Goal: Subscribe to service/newsletter

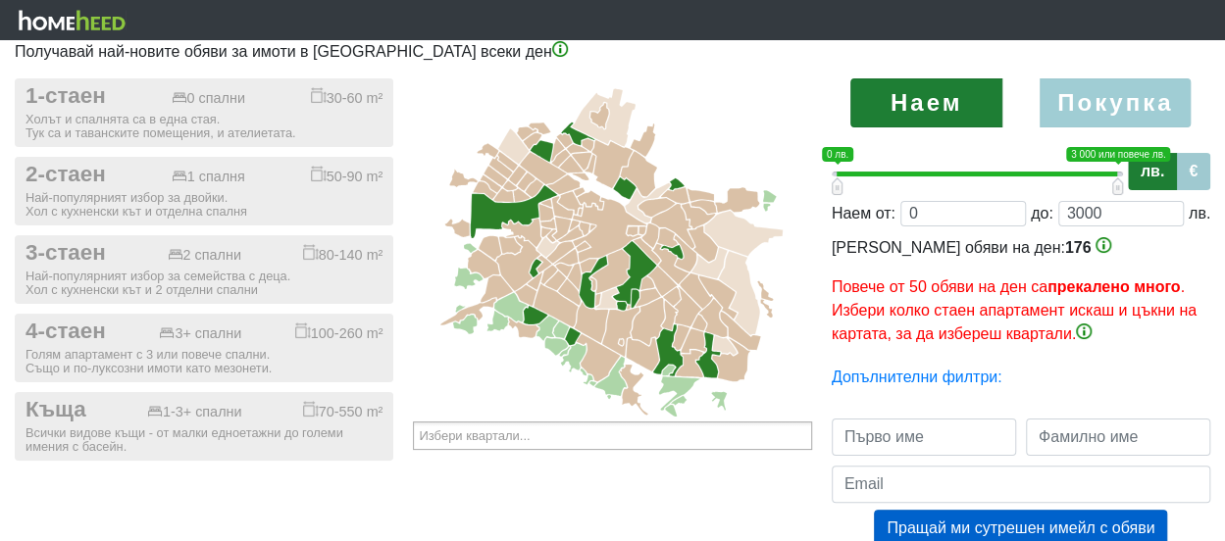
click at [1150, 97] on label "Покупка" at bounding box center [1115, 102] width 152 height 49
radio input "true"
type input "0;2000000"
type input "2000000"
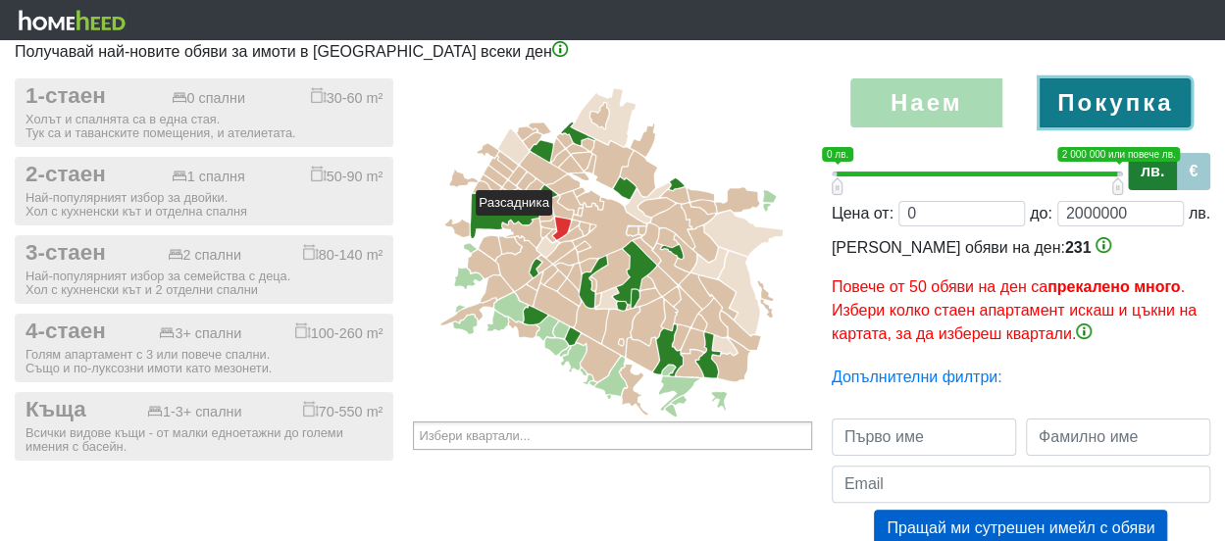
click at [561, 225] on icon at bounding box center [562, 229] width 19 height 23
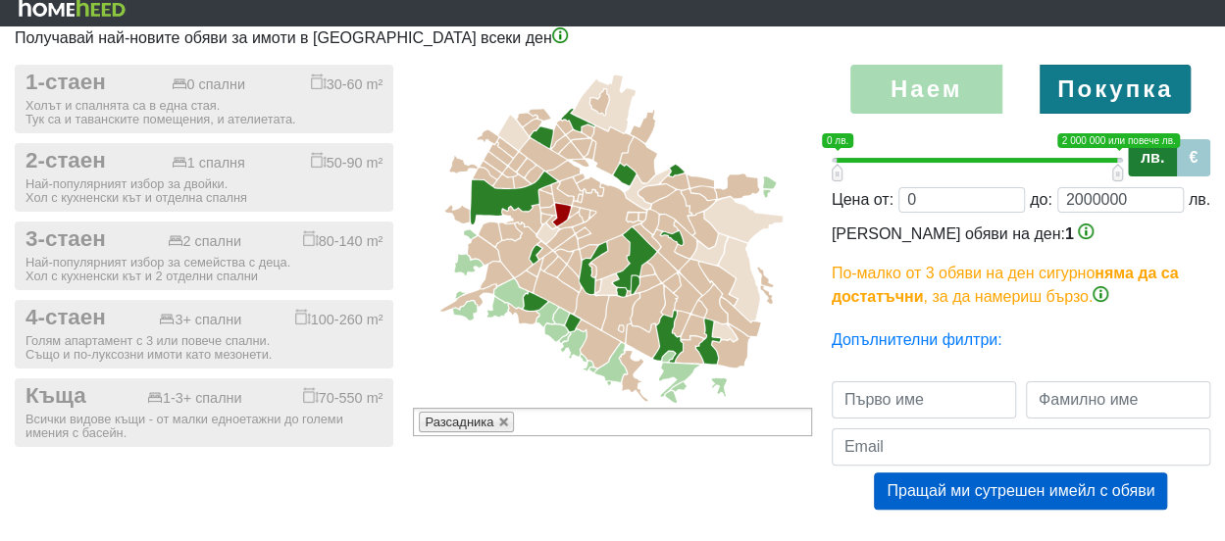
scroll to position [18, 0]
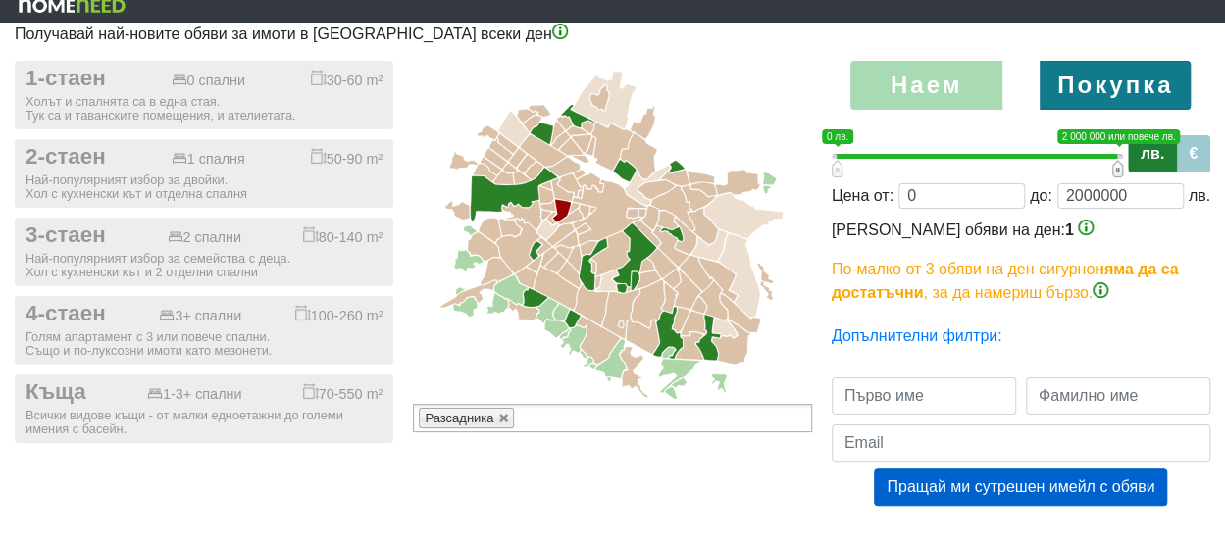
type input "0;1980000"
type input "1980000"
type input "0;1960000"
type input "1960000"
type input "0;1940000"
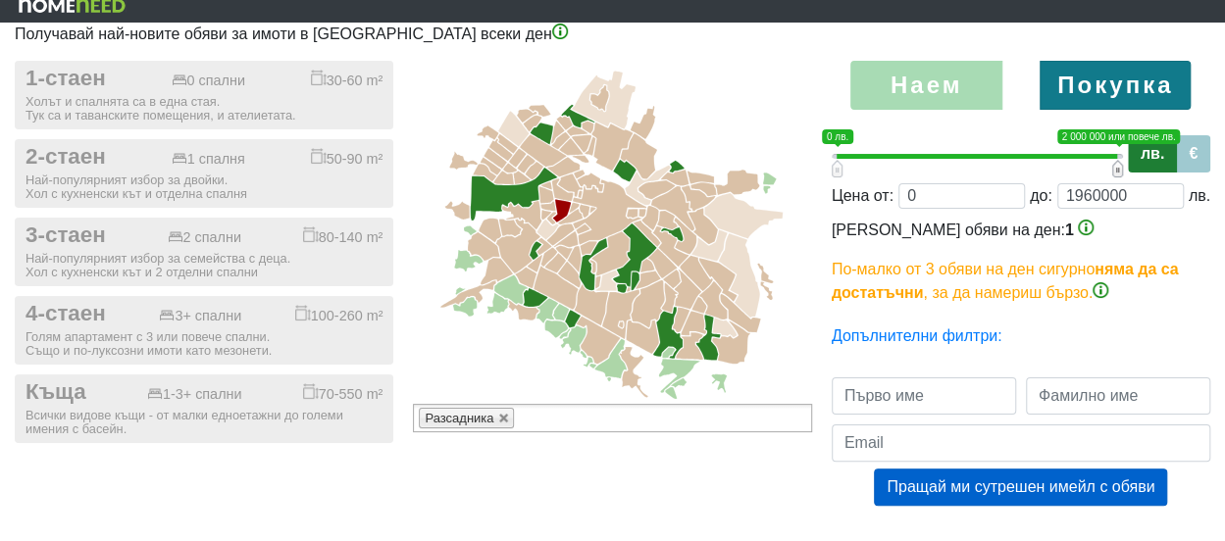
type input "1940000"
type input "0;1920000"
type input "1920000"
type input "0;1900000"
type input "1900000"
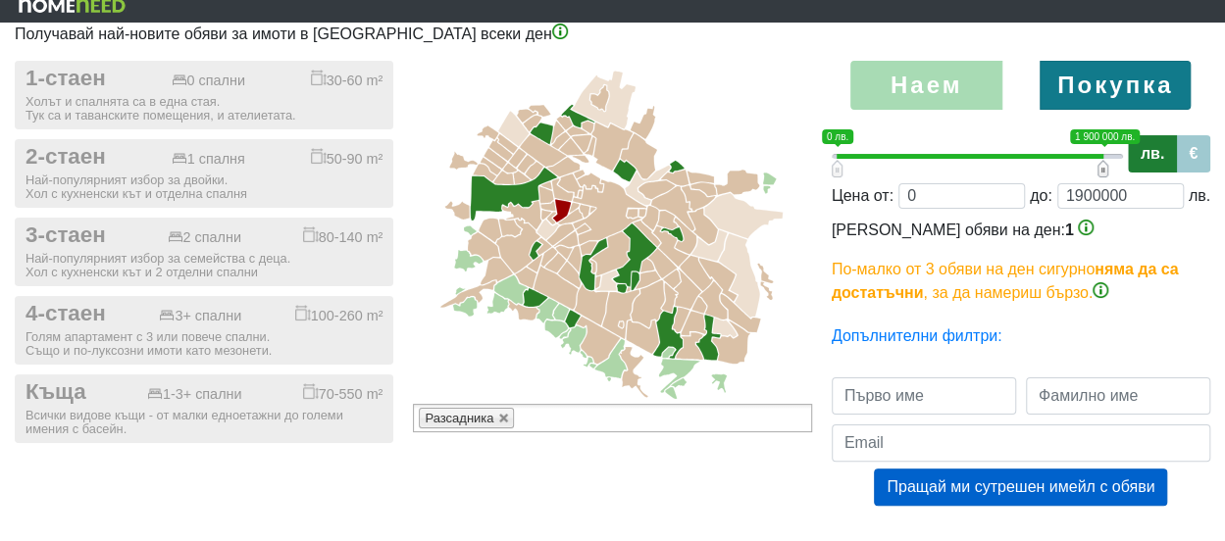
type input "0;1880000"
type input "1880000"
type input "0;1860000"
type input "1860000"
type input "0;1840000"
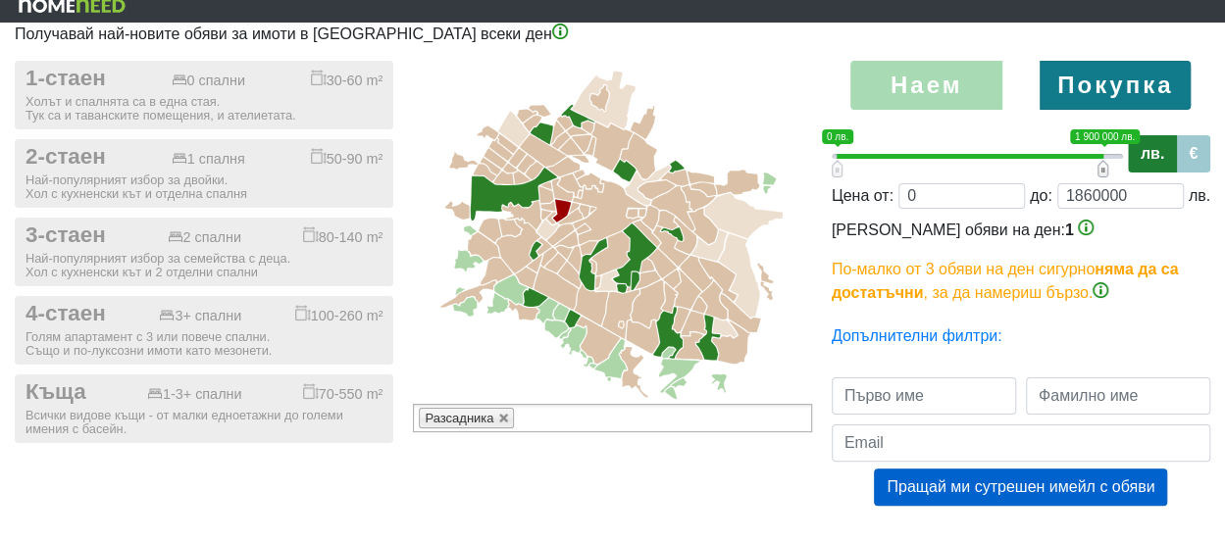
type input "1840000"
type input "0;1820000"
type input "1820000"
type input "0;1800000"
type input "1800000"
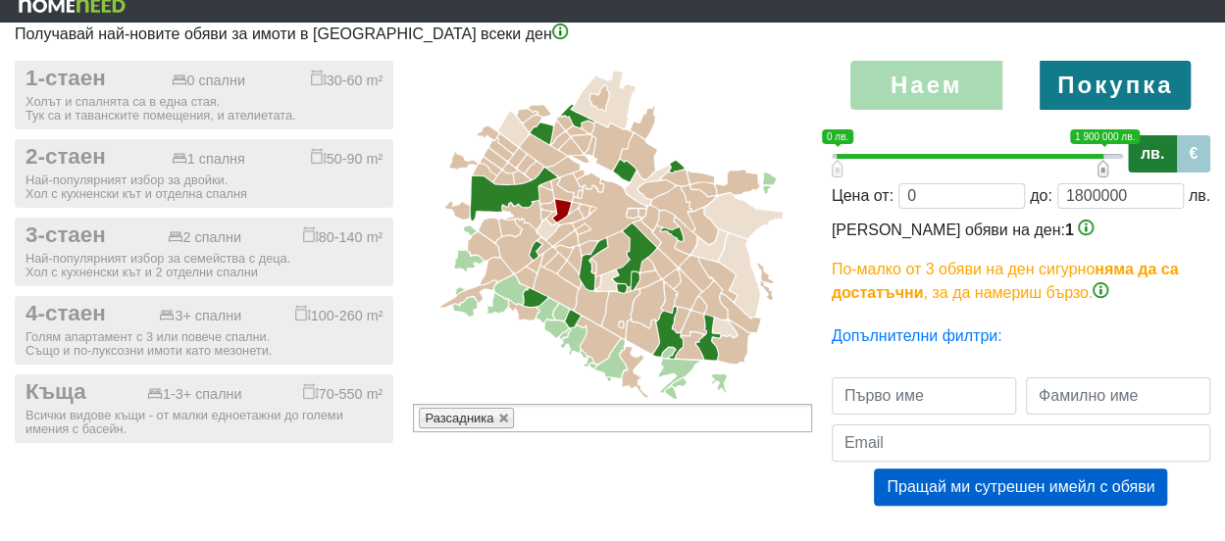
type input "0;1780000"
type input "1780000"
type input "0;1760000"
type input "1760000"
type input "0;1740000"
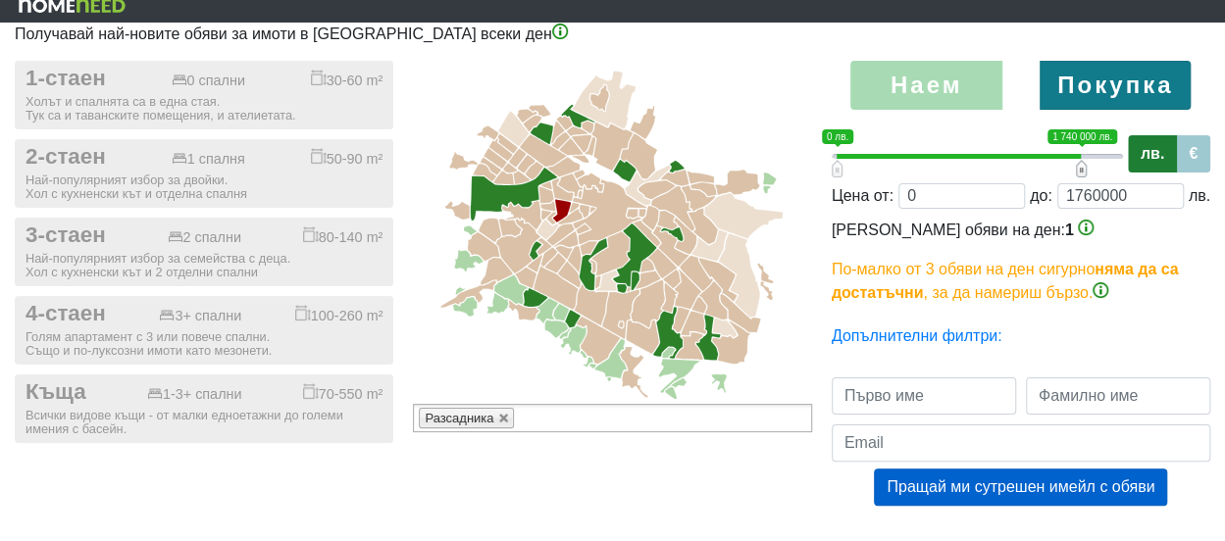
type input "1740000"
type input "0;1720000"
type input "1720000"
type input "0;1700000"
type input "1700000"
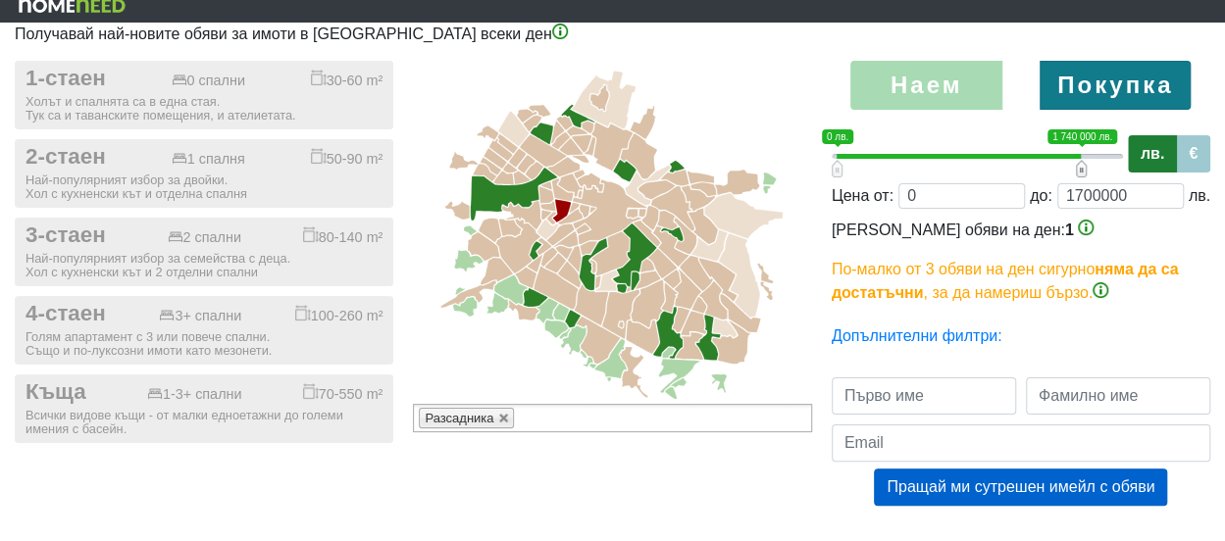
type input "0;1680000"
type input "1680000"
type input "0;1660000"
type input "1660000"
type input "0;1640000"
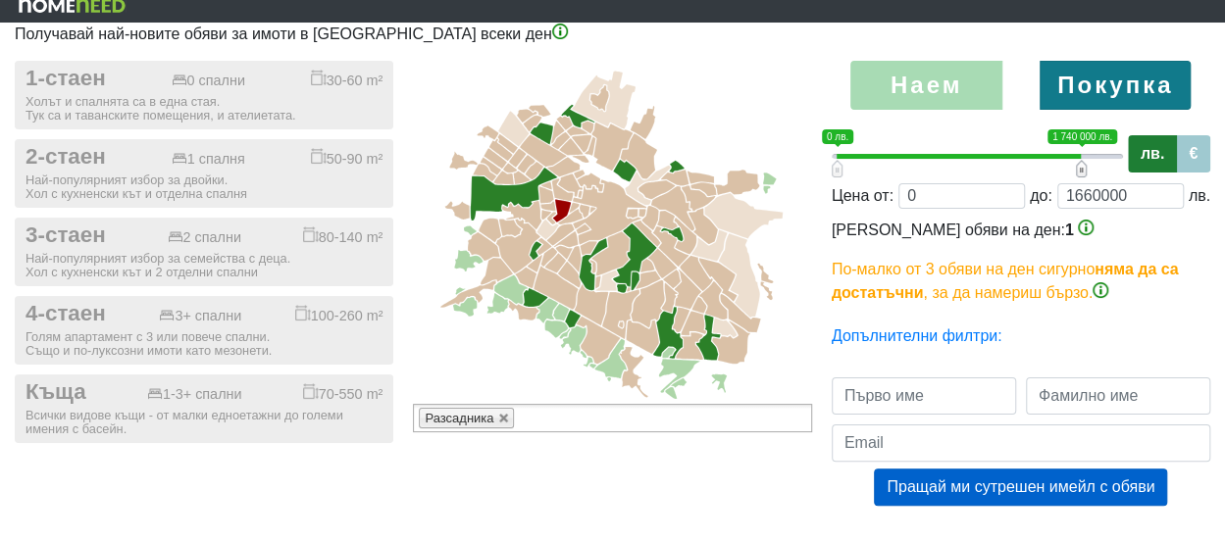
type input "1640000"
type input "0;1620000"
type input "1620000"
type input "0;1600000"
type input "1600000"
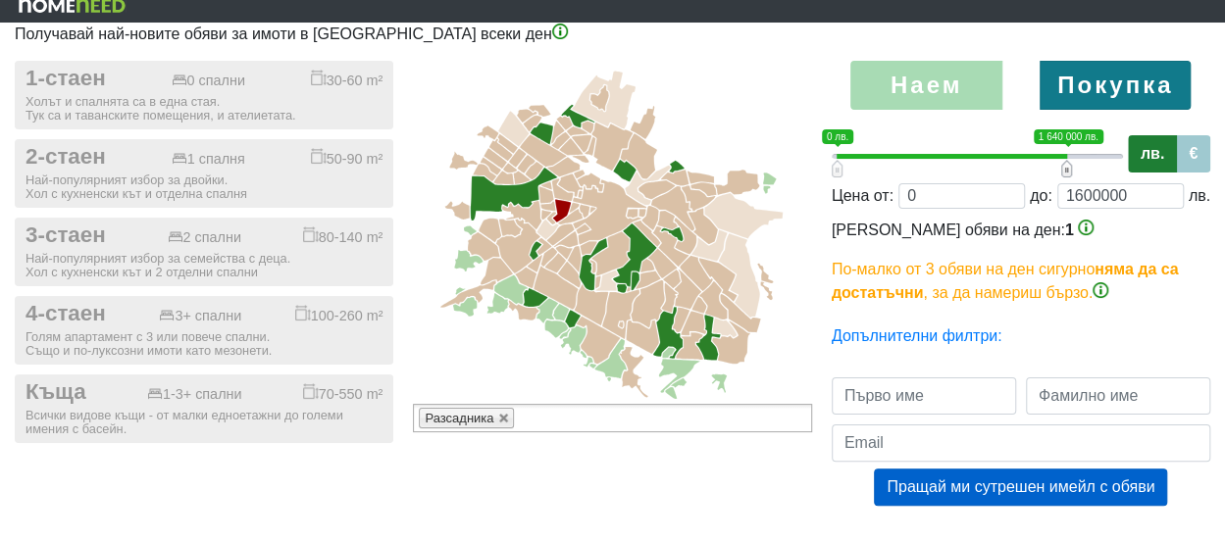
type input "0;1580000"
type input "1580000"
type input "0;1560000"
type input "1560000"
type input "0;1540000"
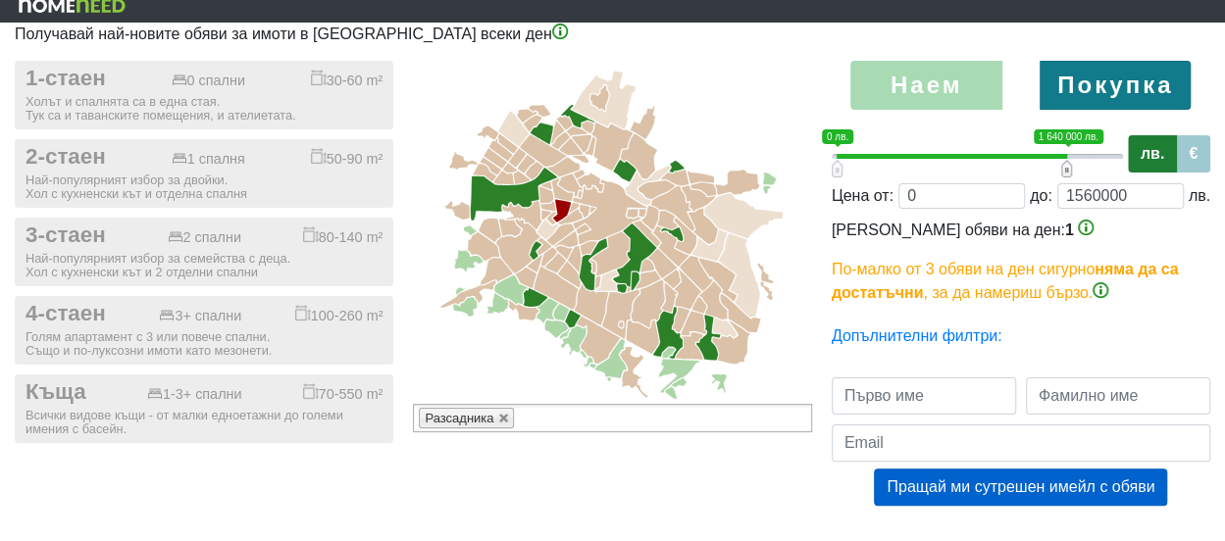
type input "1540000"
type input "0;1520000"
type input "1520000"
type input "0;1500000"
type input "1500000"
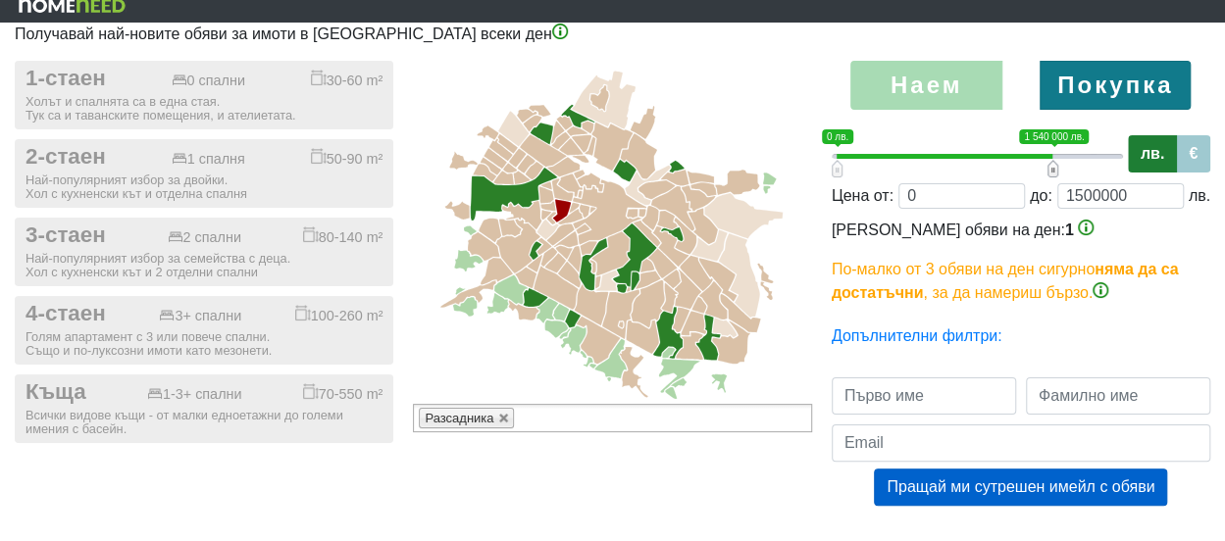
type input "0;1480000"
type input "1480000"
type input "0;1460000"
type input "1460000"
type input "0;1440000"
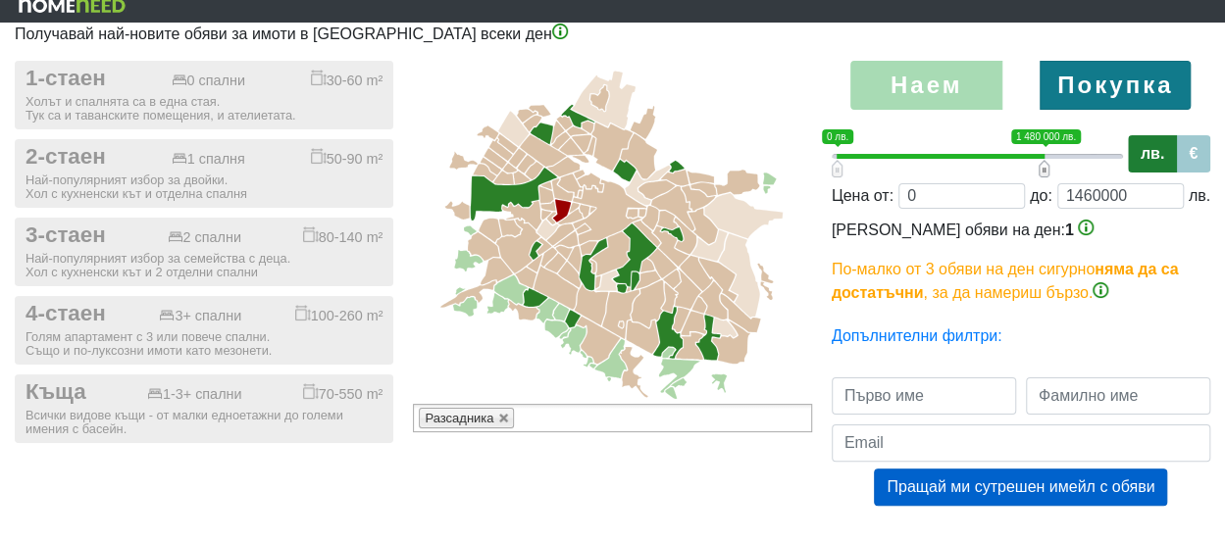
type input "1440000"
type input "0;1420000"
type input "1420000"
type input "0;1400000"
type input "1400000"
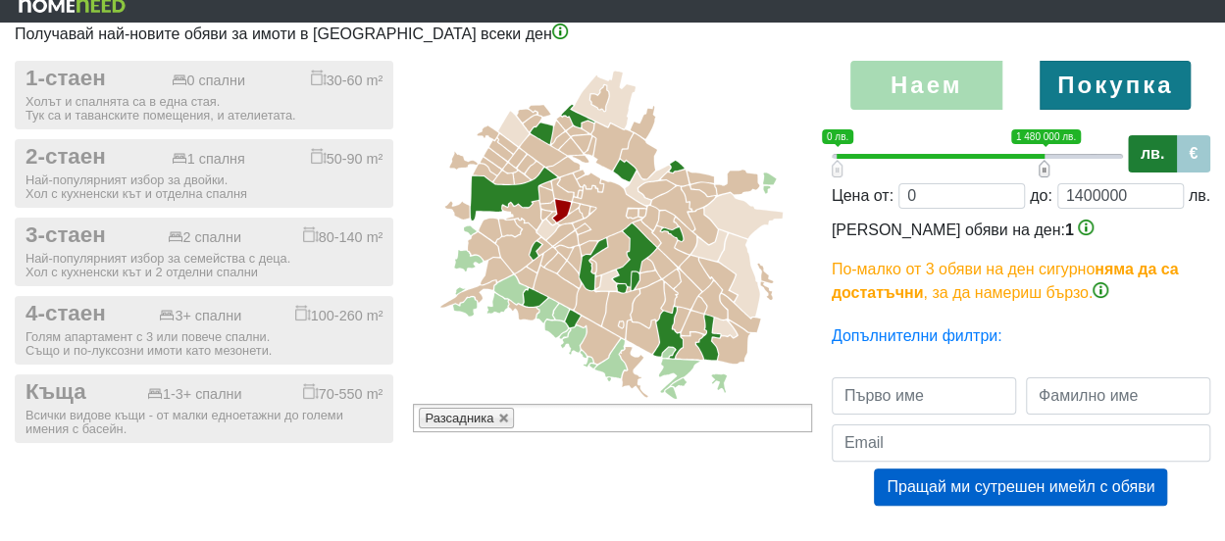
type input "0;1380000"
type input "1380000"
type input "0;1360000"
type input "1360000"
type input "0;1340000"
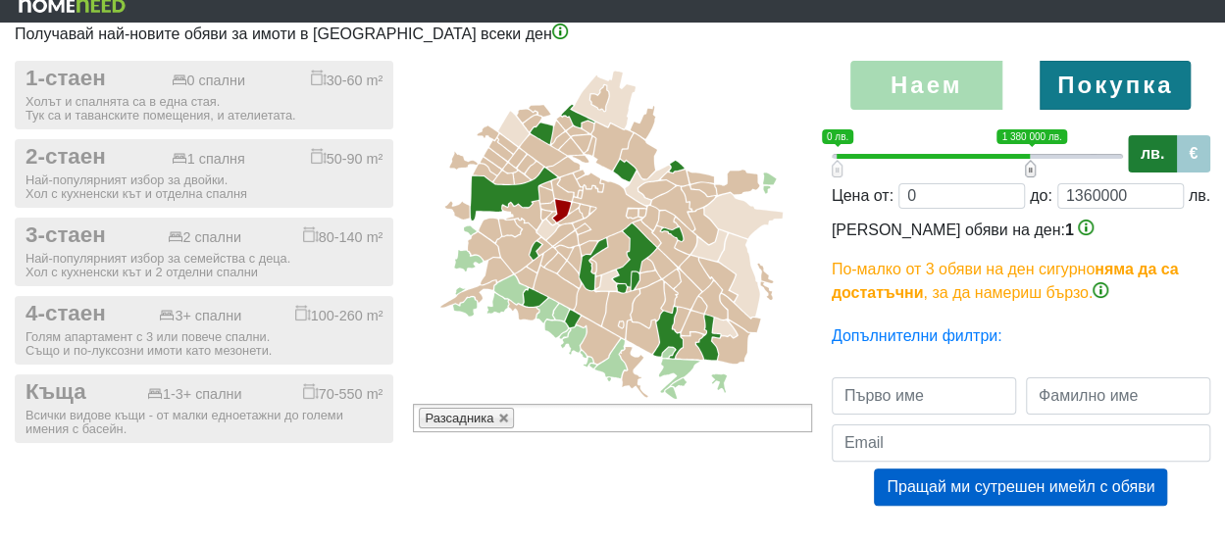
type input "1340000"
type input "0;1320000"
type input "1320000"
type input "0;1300000"
type input "1300000"
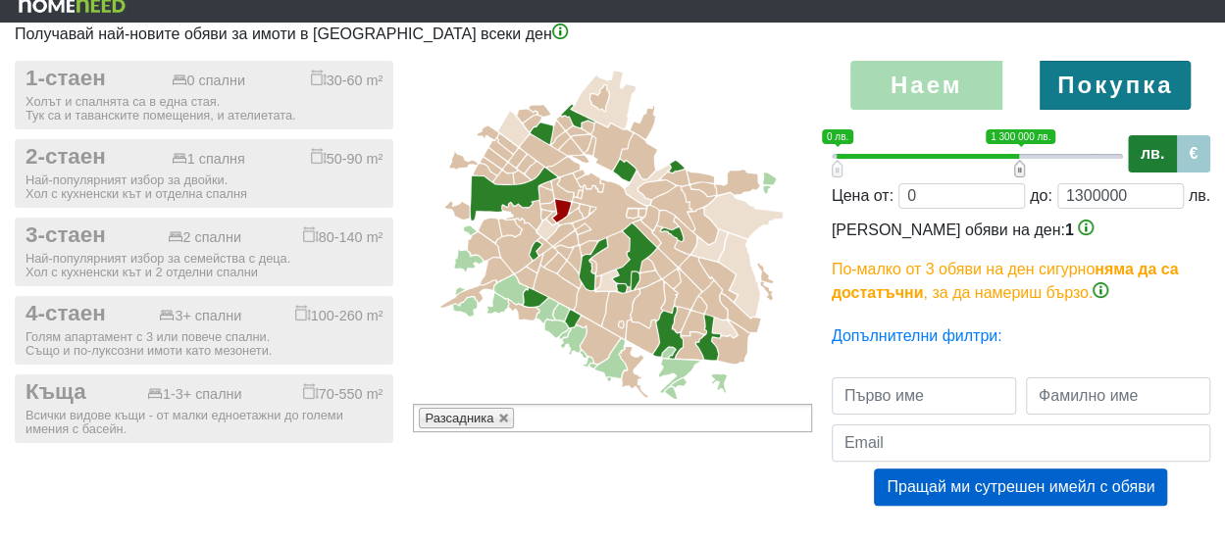
type input "0;1280000"
type input "1280000"
type input "0;1260000"
type input "1260000"
type input "0;1240000"
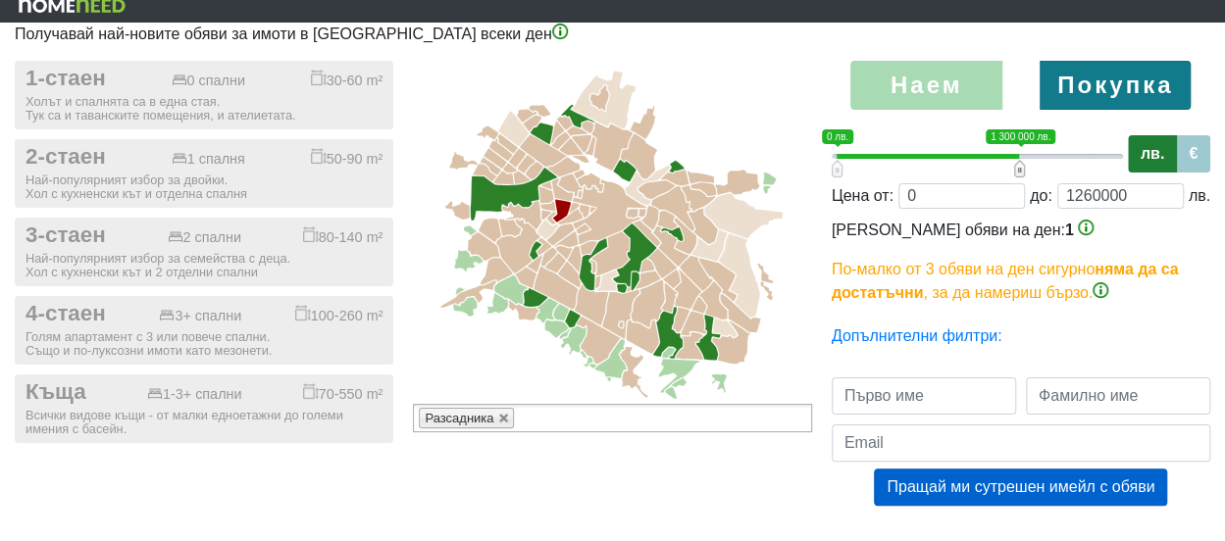
type input "1240000"
type input "0;1220000"
type input "1220000"
type input "0;1200000"
type input "1200000"
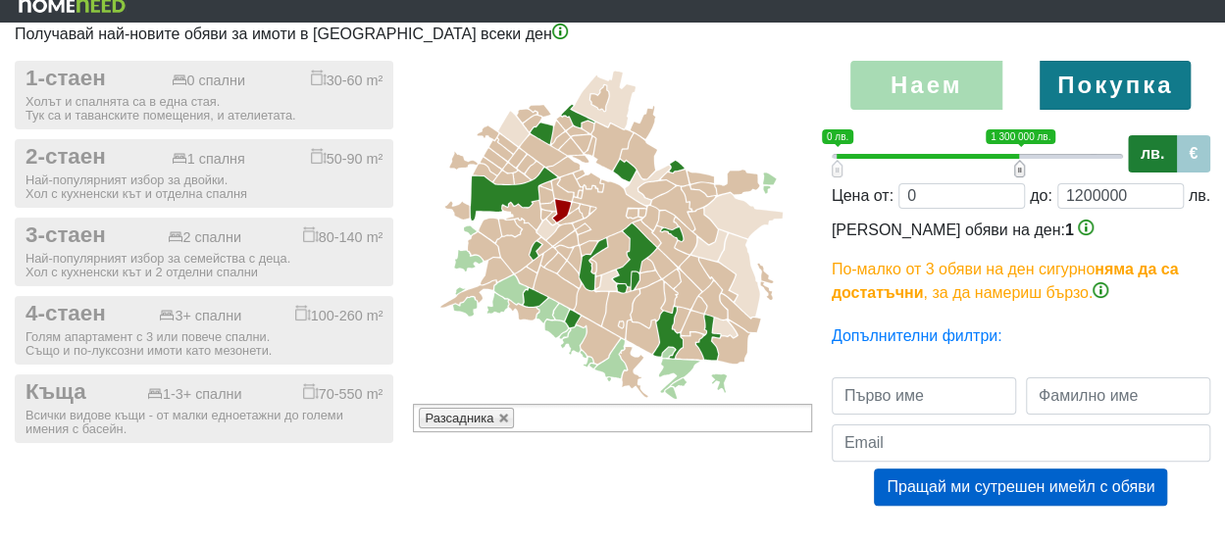
type input "0;1180000"
type input "1180000"
type input "0;1160000"
type input "1160000"
type input "0;1140000"
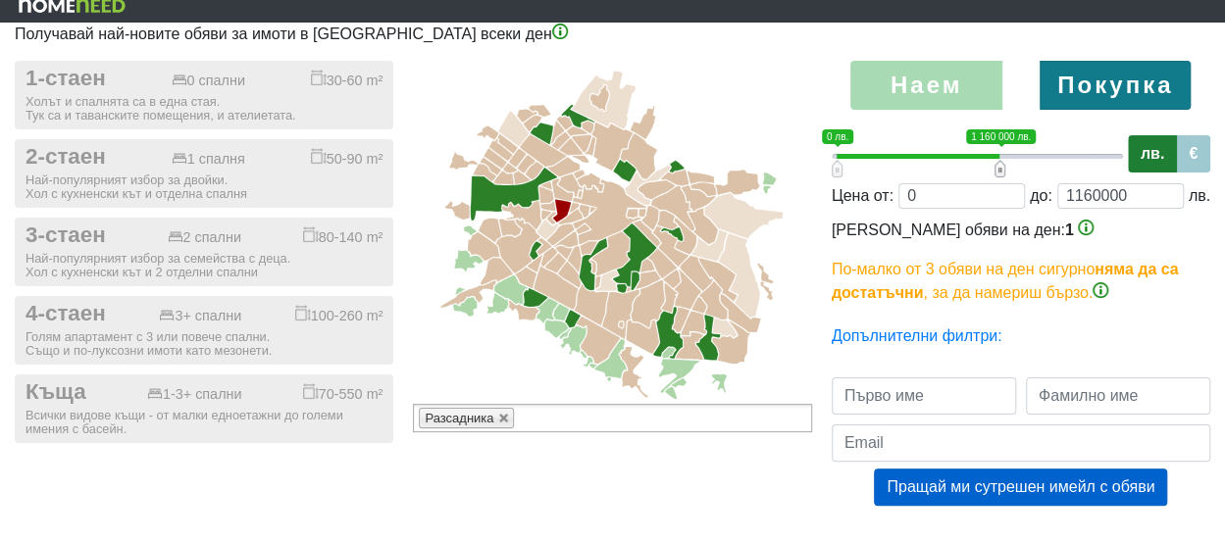
type input "1140000"
type input "0;1120000"
type input "1120000"
type input "0;1100000"
type input "1100000"
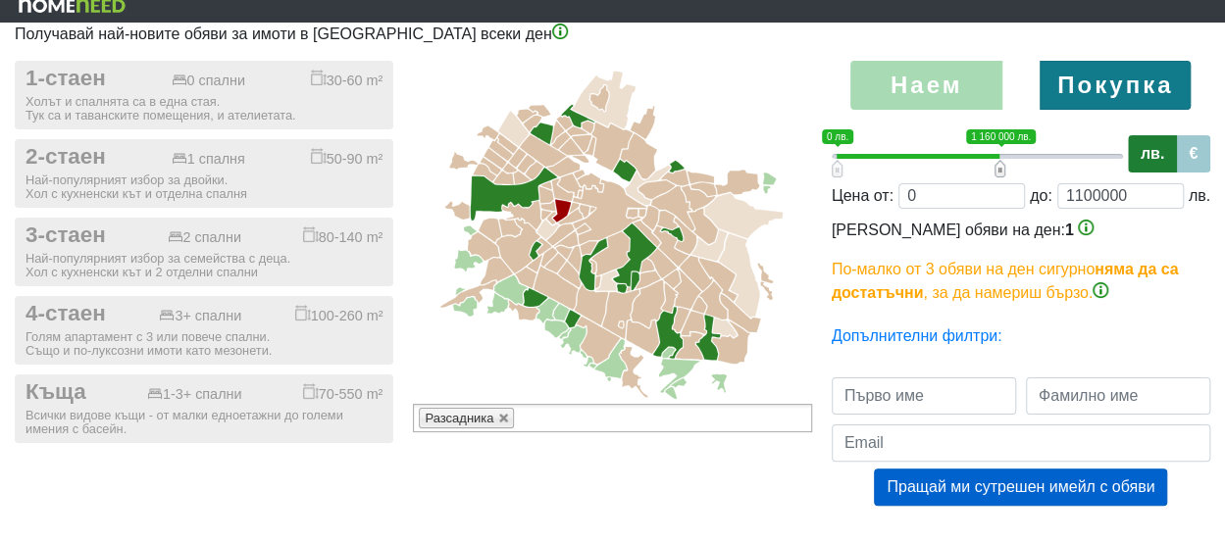
type input "0;1080000"
type input "1080000"
type input "0;1060000"
type input "1060000"
type input "0;1040000"
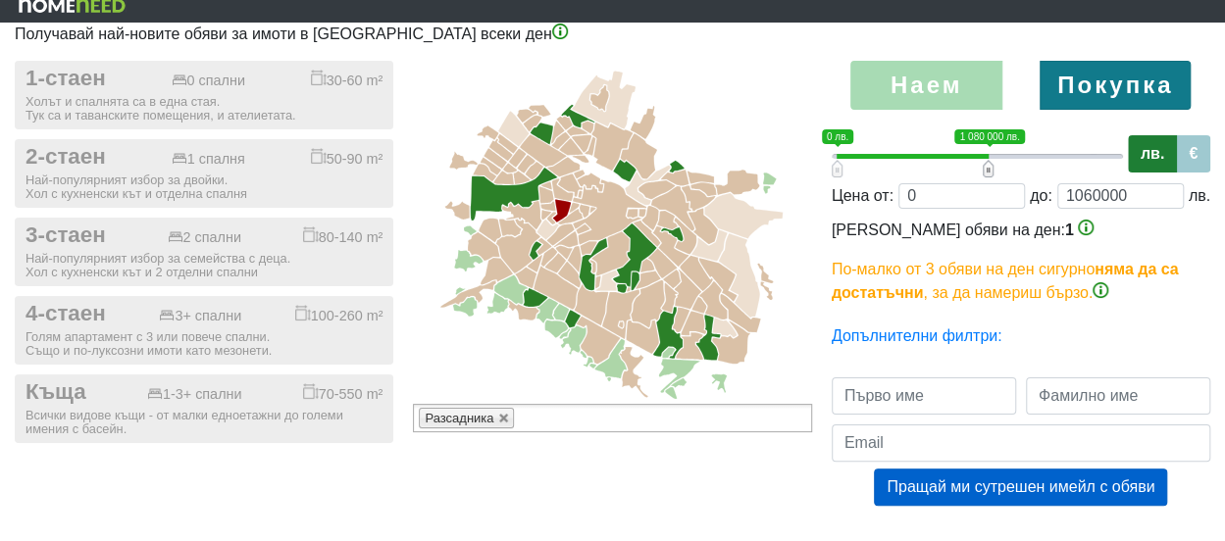
type input "1040000"
type input "0;1020000"
type input "1020000"
type input "0;1000000"
type input "1000000"
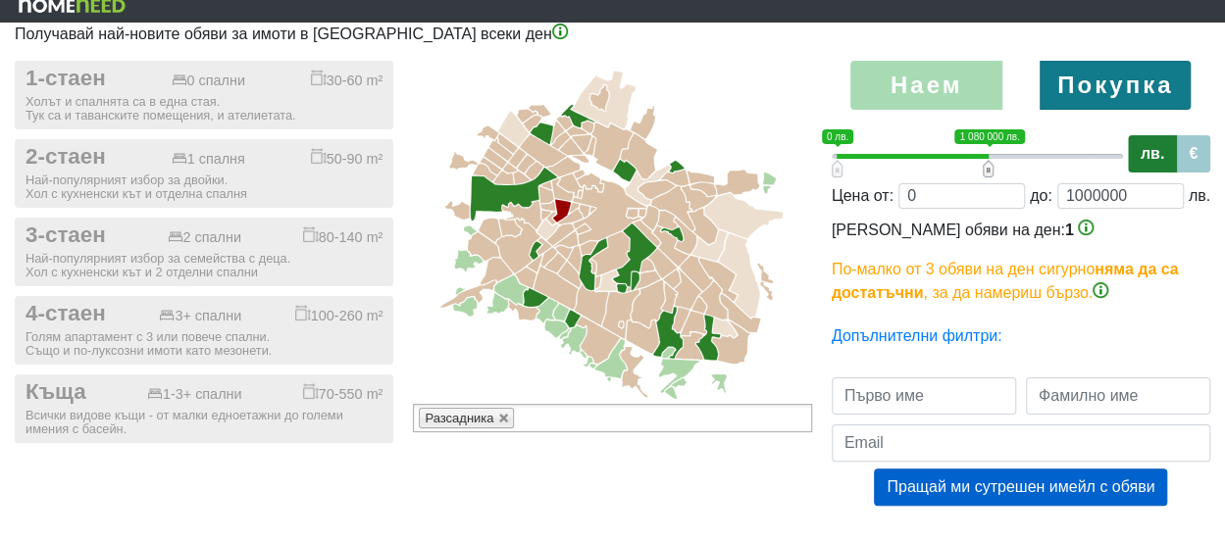
type input "0;980000"
type input "980000"
type input "0;960000"
type input "960000"
type input "0;940000"
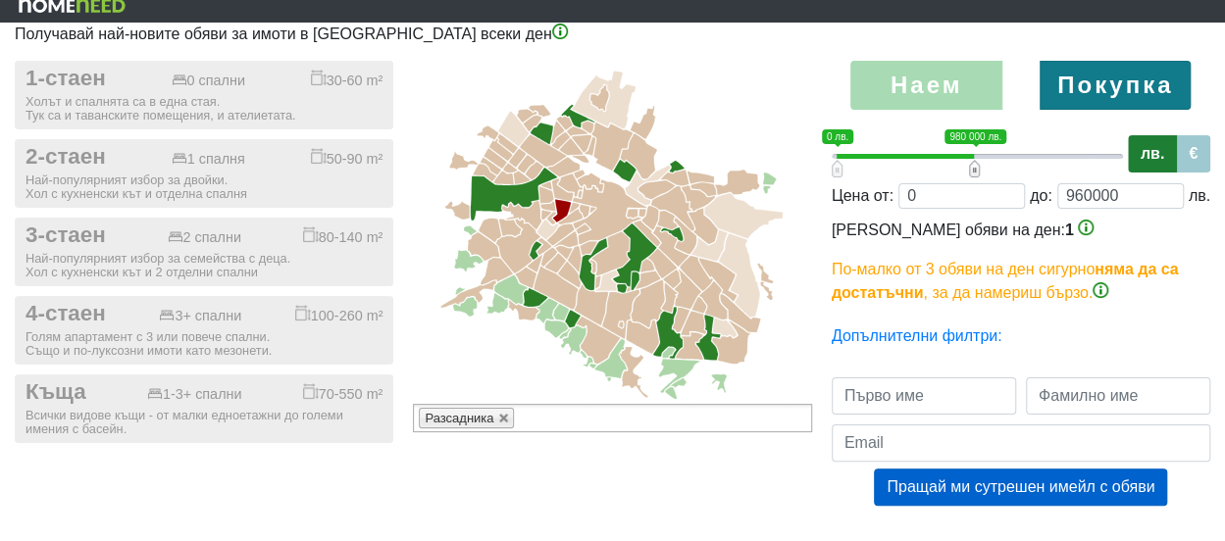
type input "940000"
type input "0;920000"
type input "920000"
type input "0;900000"
type input "900000"
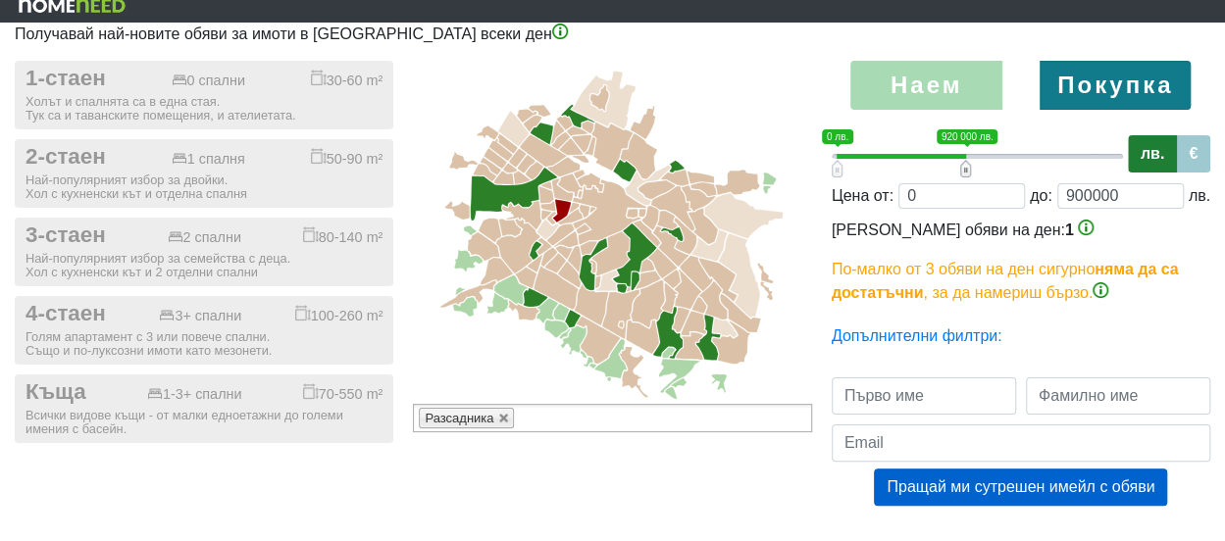
type input "0;880000"
type input "880000"
type input "0;860000"
type input "860000"
type input "0;840000"
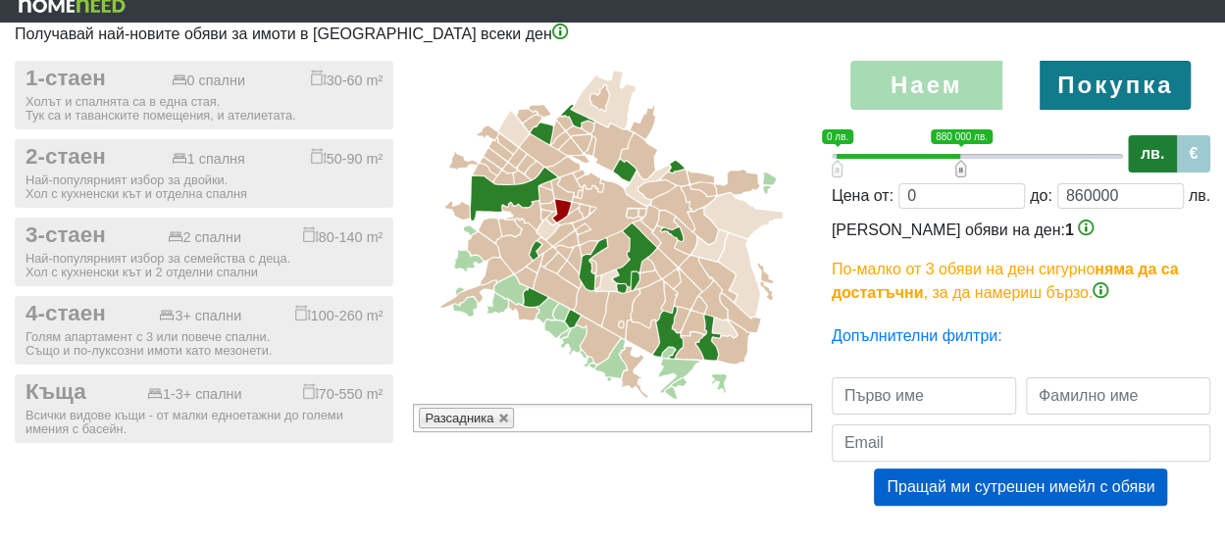
type input "840000"
type input "0;820000"
type input "820000"
type input "0;800000"
type input "800000"
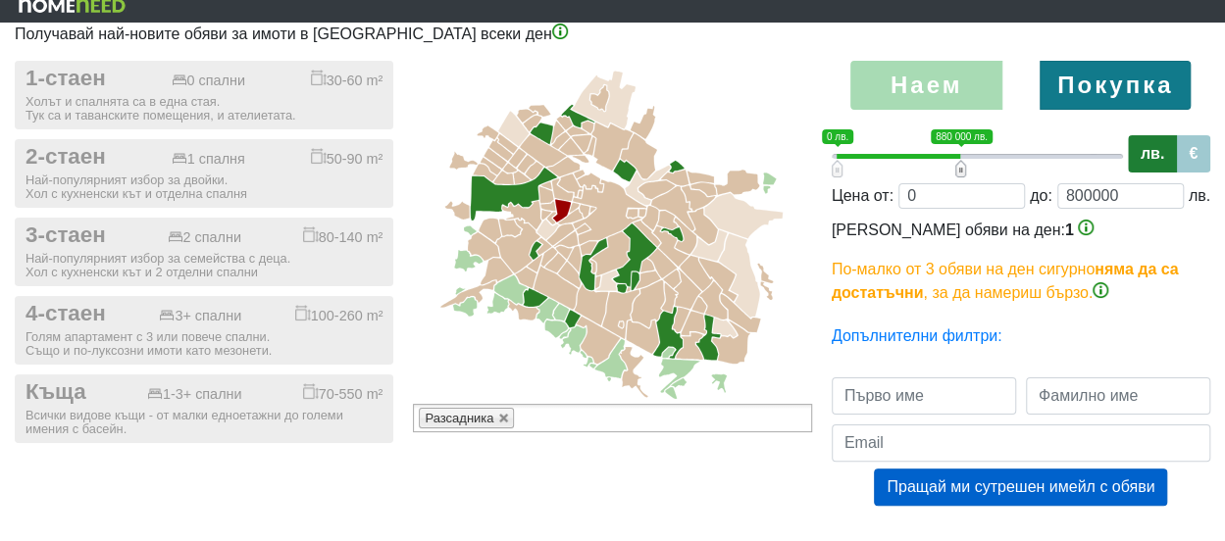
type input "0;780000"
type input "780000"
type input "0;760000"
type input "760000"
type input "0;740000"
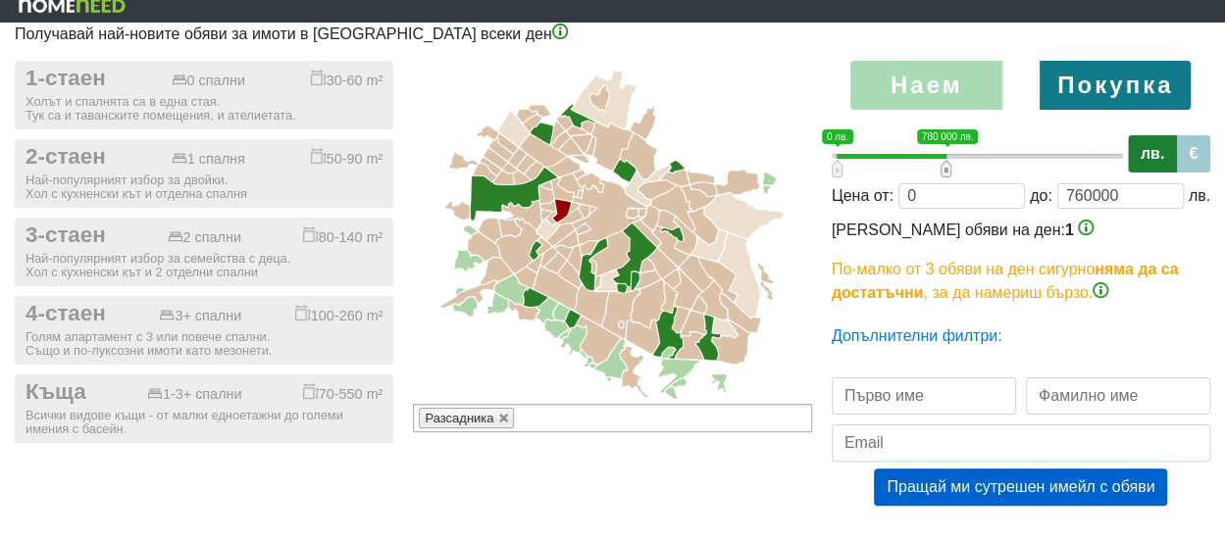
type input "740000"
type input "0;720000"
type input "720000"
type input "0;700000"
type input "700000"
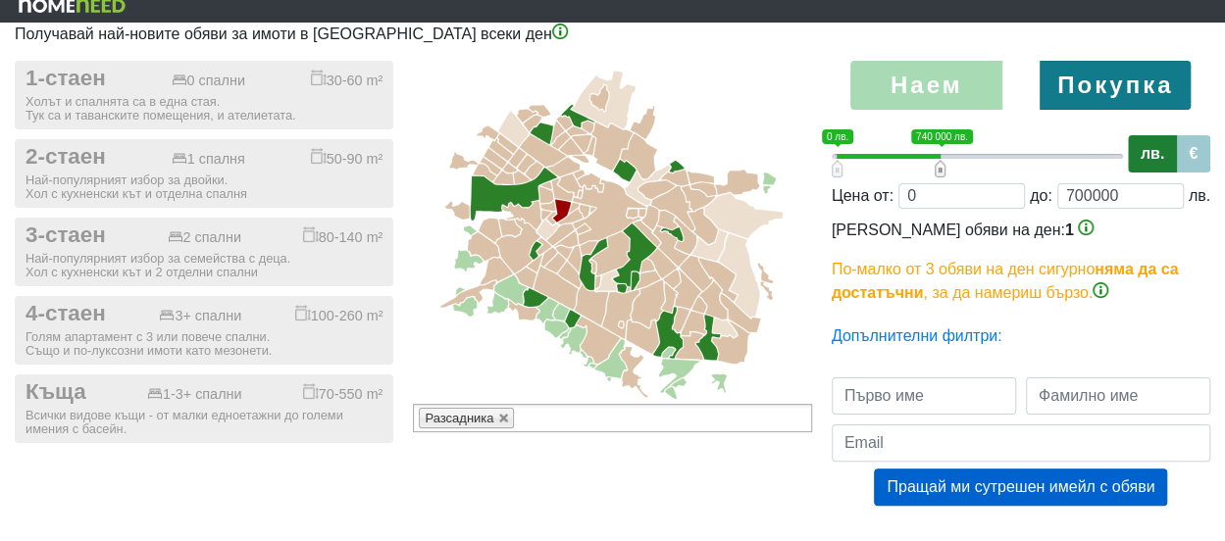
type input "0;680000"
type input "680000"
type input "0;660000"
type input "660000"
type input "0;640000"
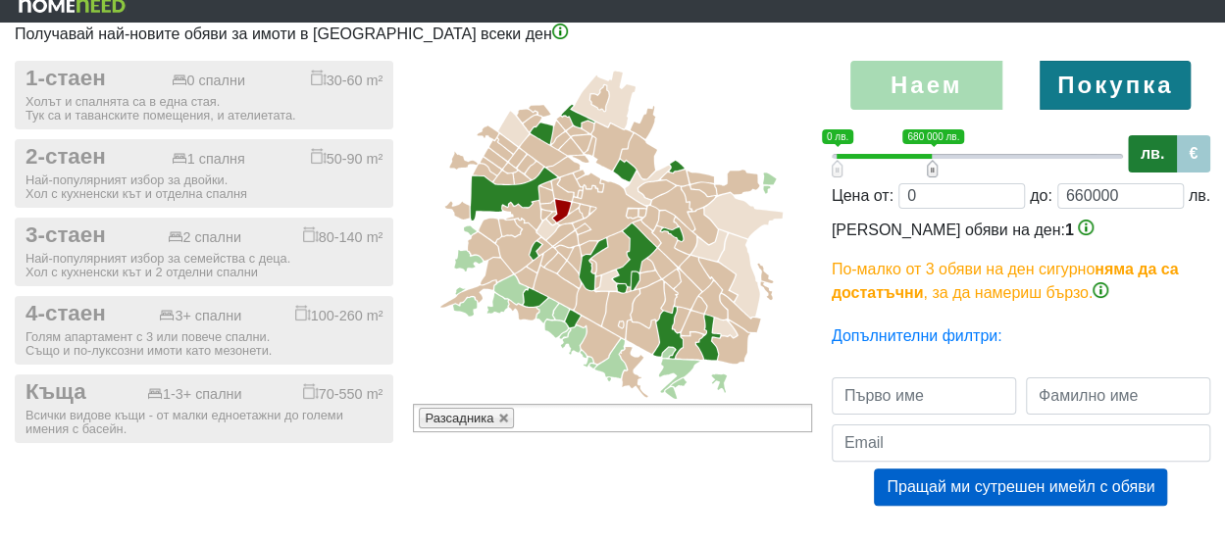
type input "640000"
type input "0;620000"
type input "620000"
type input "0;600000"
type input "600000"
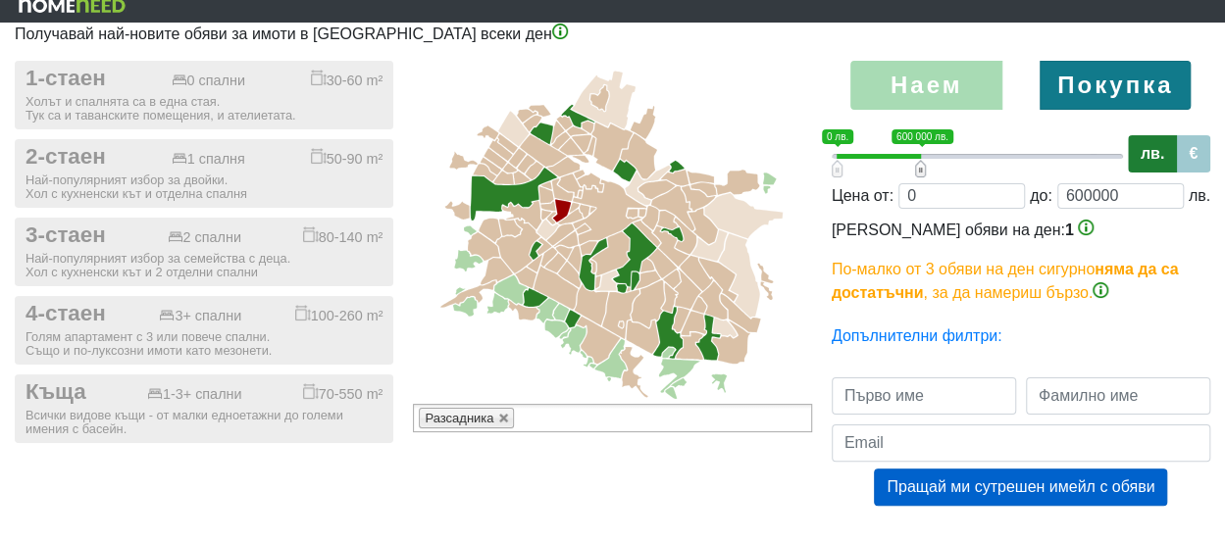
type input "0;580000"
type input "580000"
type input "0;560000"
type input "560000"
type input "0;540000"
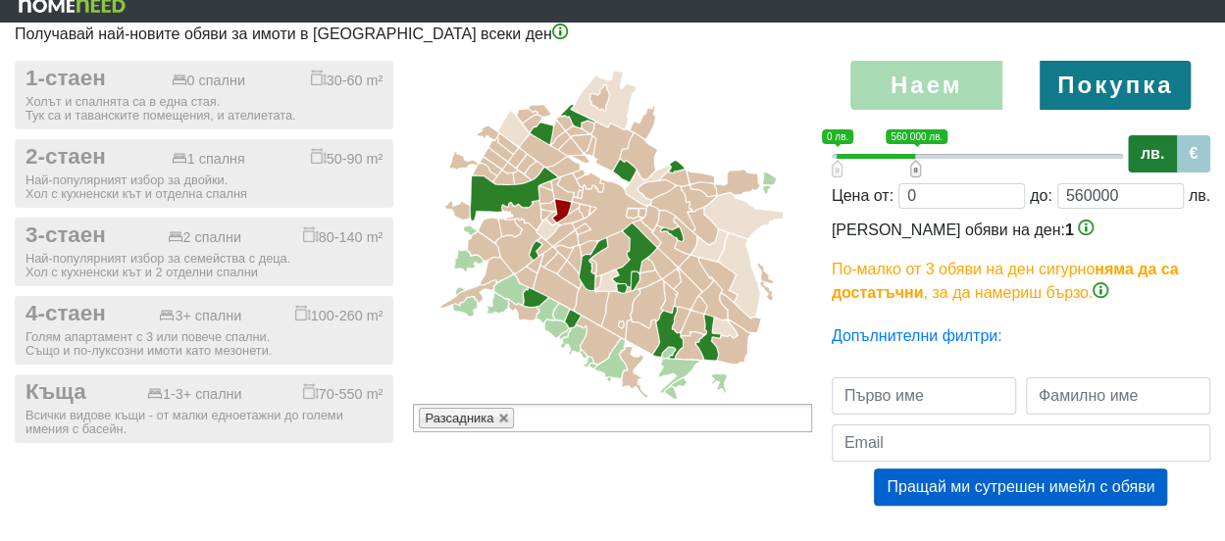
type input "540000"
type input "0;520000"
type input "520000"
type input "0;500000"
type input "500000"
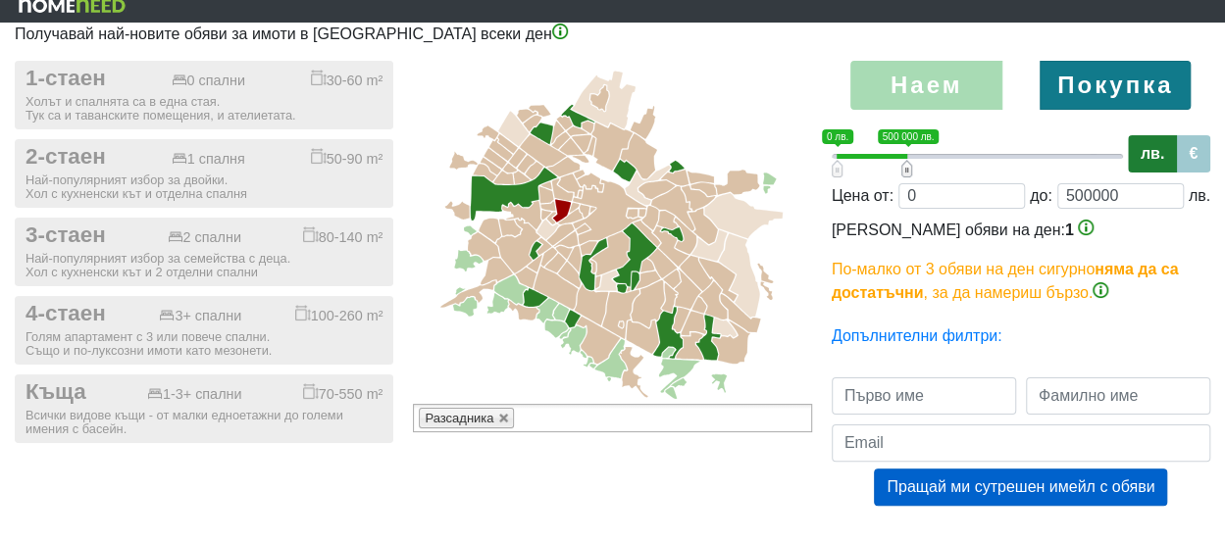
drag, startPoint x: 1120, startPoint y: 173, endPoint x: 908, endPoint y: 177, distance: 211.8
click at [908, 177] on div "Наем [GEOGRAPHIC_DATA] 0 1 0 лв. 500 000 лв. 0 лв. — 500 000 лв. 0;500000 лв. €…" at bounding box center [1021, 303] width 408 height 484
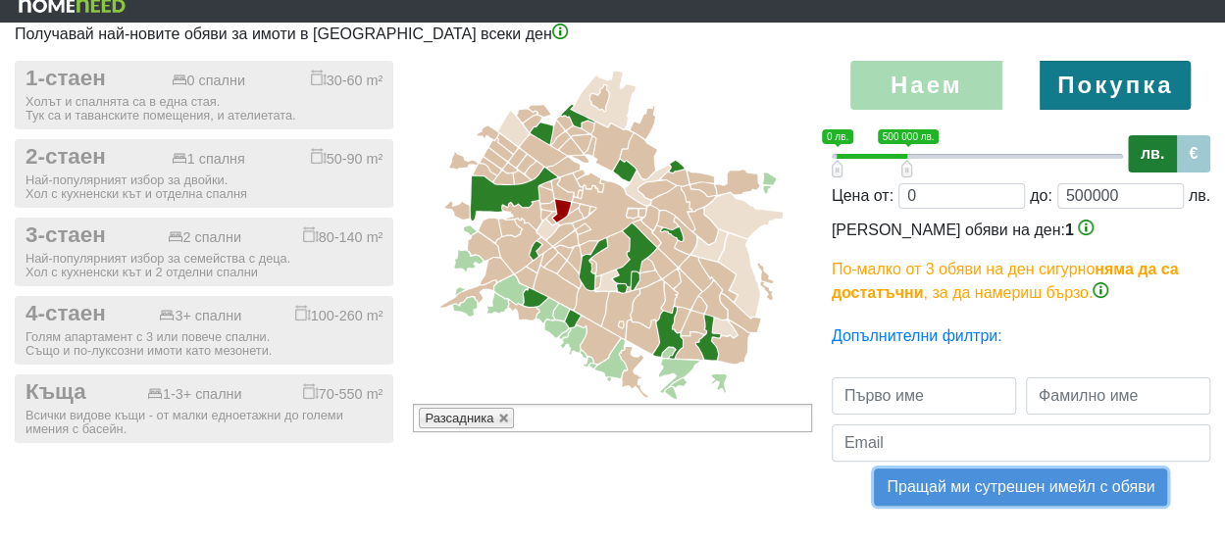
click at [1067, 483] on button "Пращай ми сутрешен имейл с обяви" at bounding box center [1020, 487] width 293 height 37
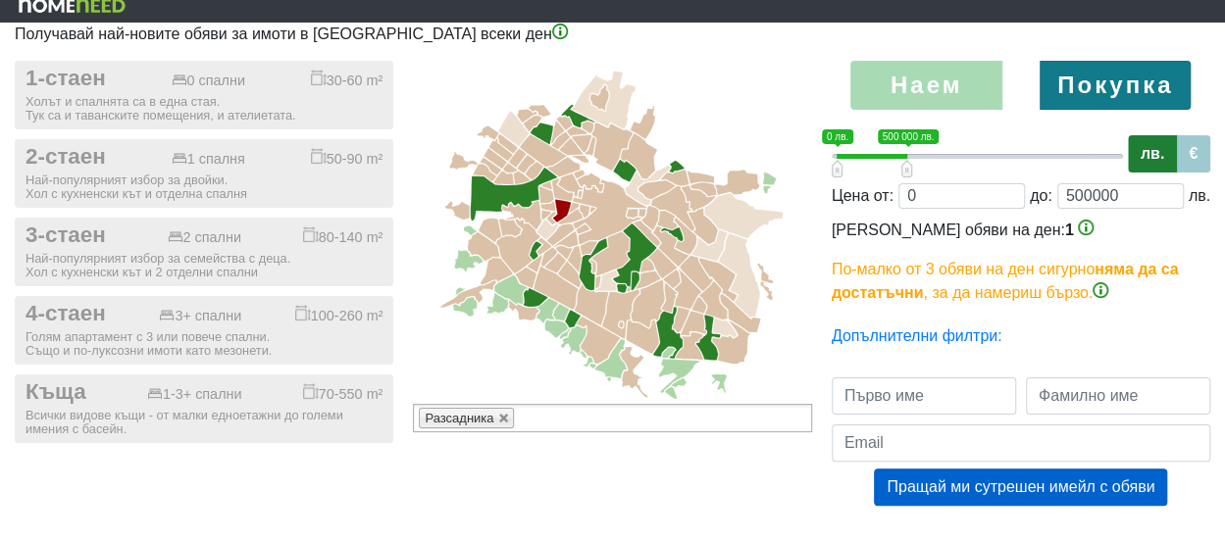
click at [800, 462] on div "Център [GEOGRAPHIC_DATA] Манастирски ливади Студентски град Витоша Овча купел О…" at bounding box center [612, 303] width 408 height 484
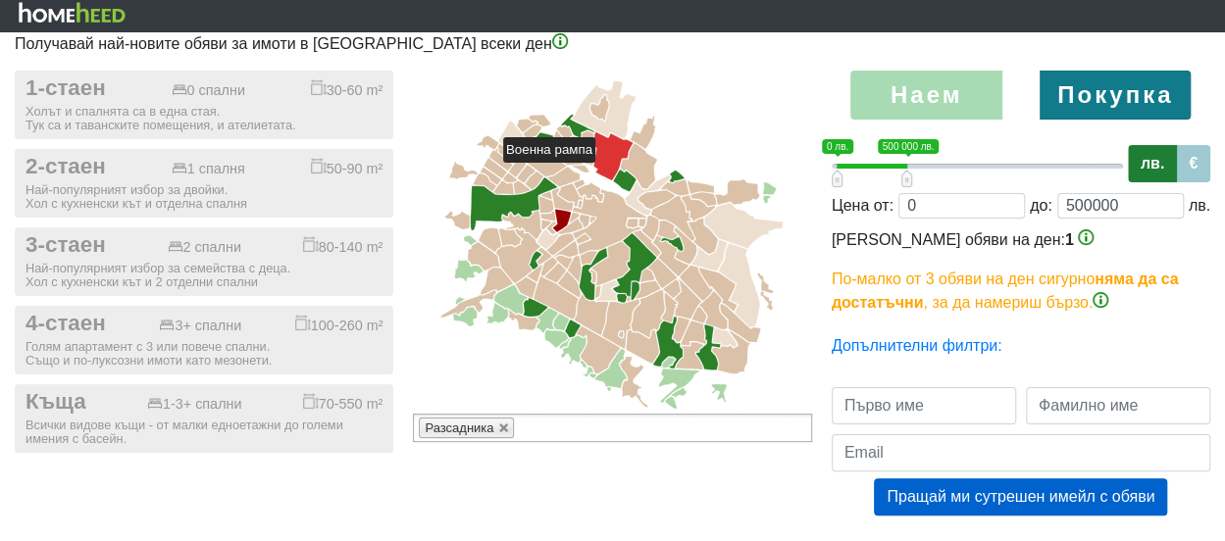
scroll to position [0, 0]
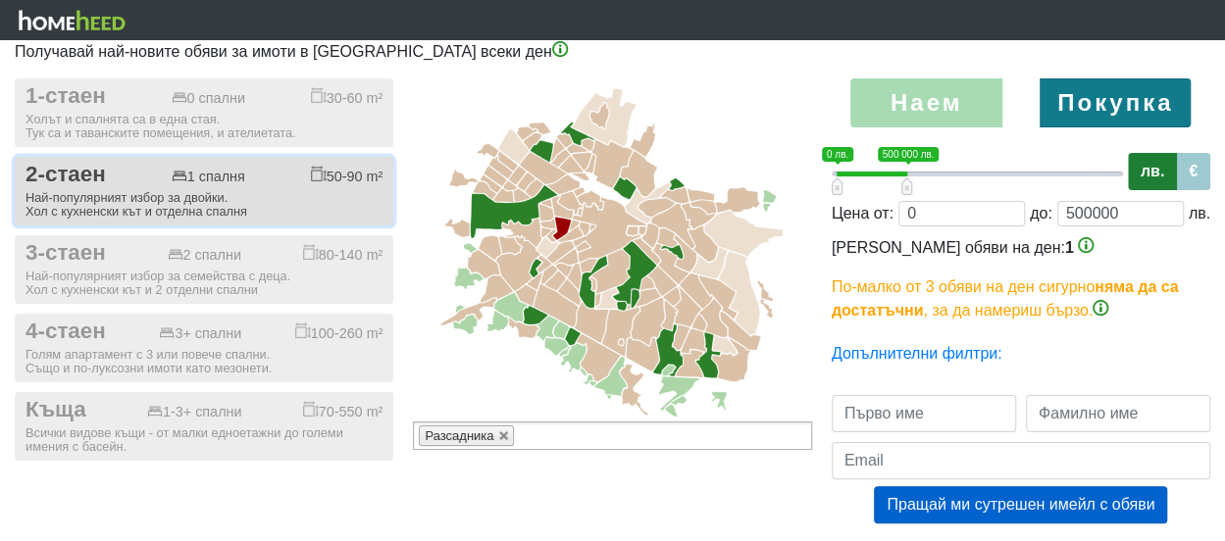
click at [98, 178] on span "2-стаен" at bounding box center [65, 175] width 80 height 26
checkbox input "true"
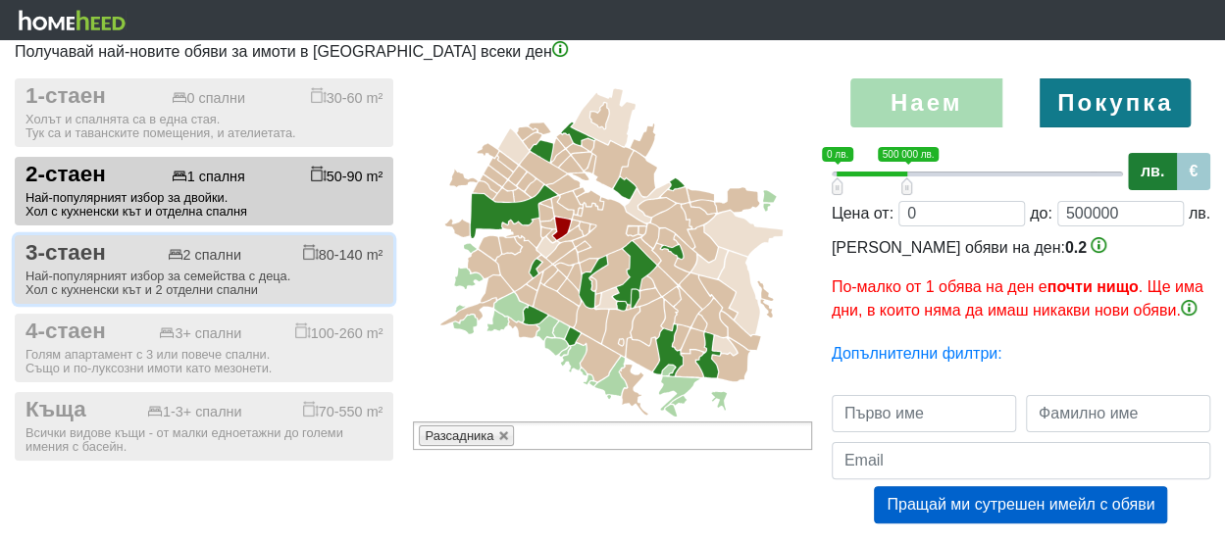
click at [106, 260] on div "3-стаен 2 спални 80-140 m²" at bounding box center [203, 253] width 357 height 26
checkbox input "true"
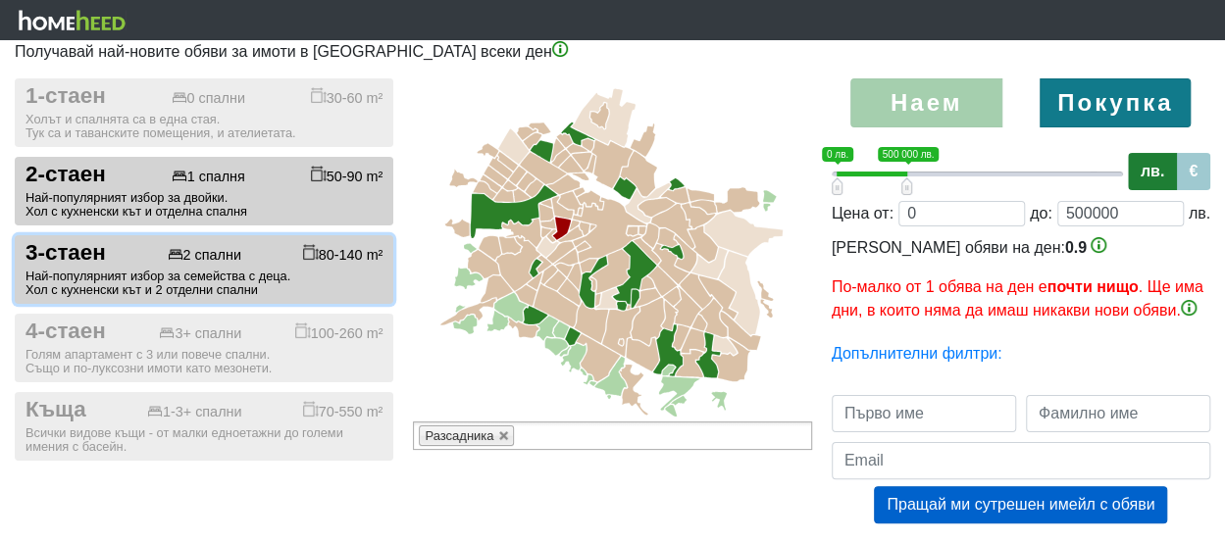
click at [961, 103] on label "Наем" at bounding box center [926, 102] width 152 height 49
radio input "true"
type input "0;3000"
type input "3000"
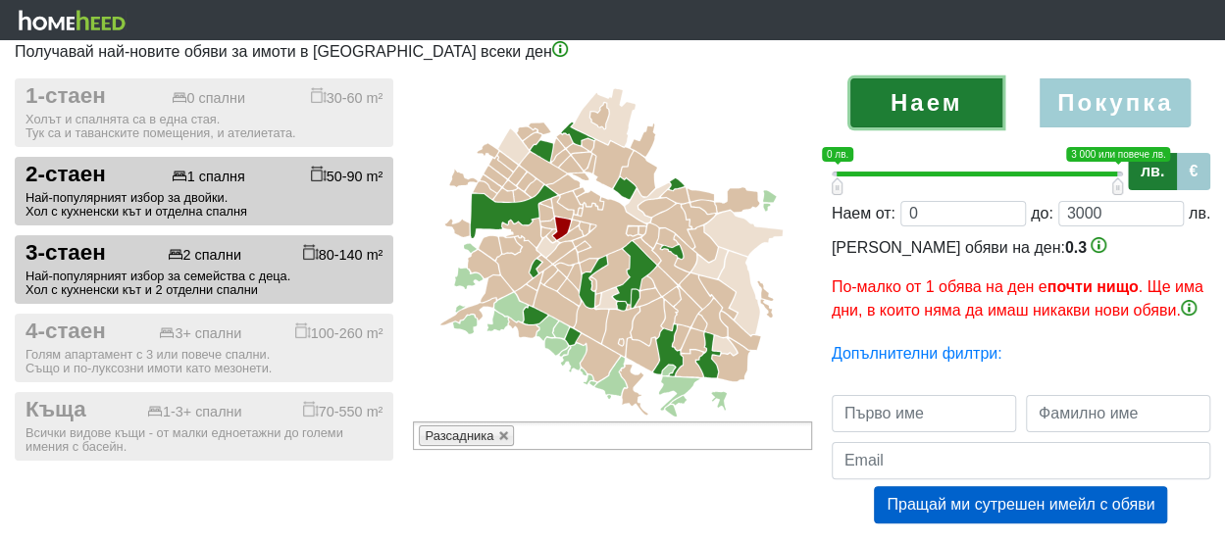
click at [1122, 105] on label "Покупка" at bounding box center [1115, 102] width 152 height 49
radio input "true"
type input "0;500000"
type input "500000"
